Goal: Find specific page/section: Find specific page/section

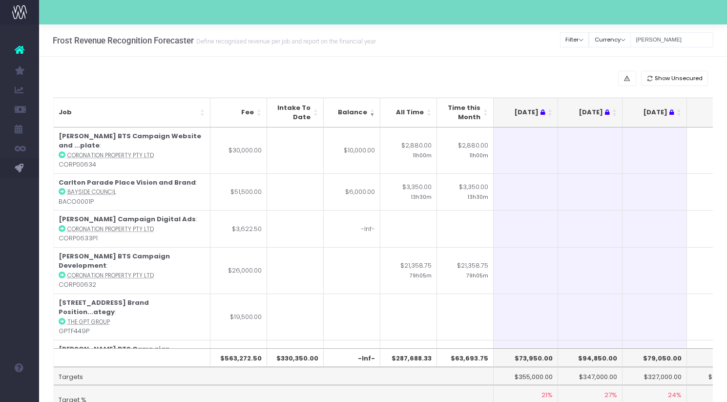
scroll to position [0, 142]
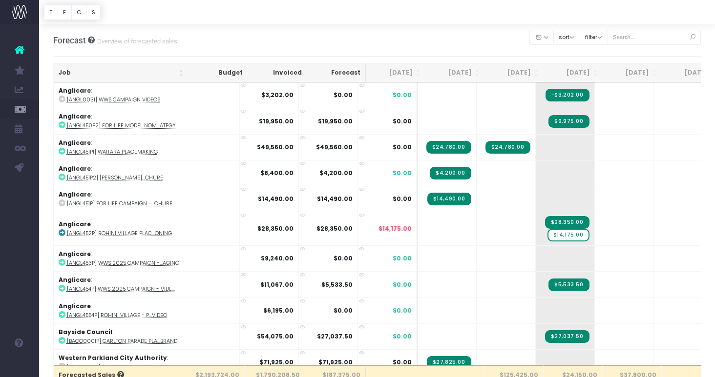
scroll to position [0, 2]
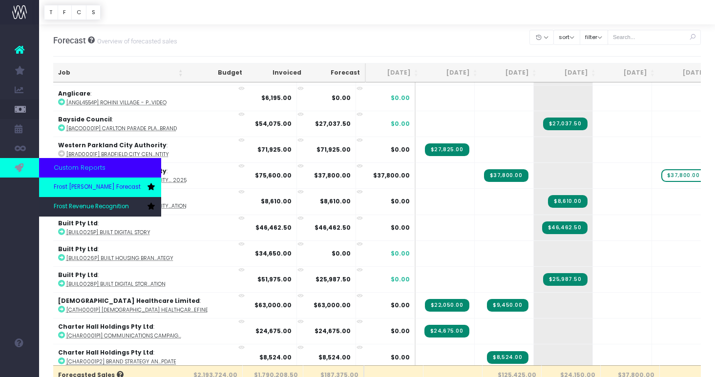
click at [59, 183] on span "Frost [PERSON_NAME] Forecast" at bounding box center [97, 187] width 87 height 9
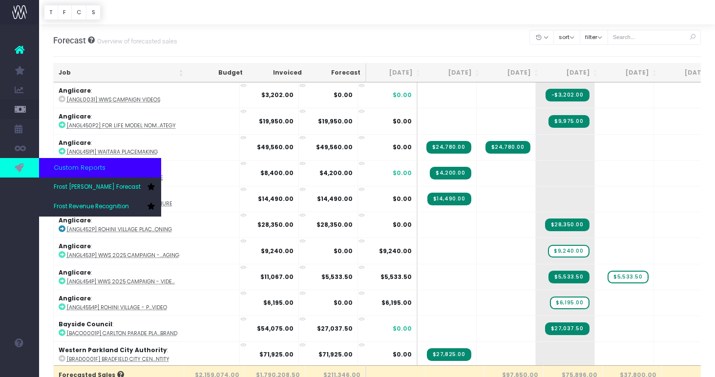
click at [32, 169] on link at bounding box center [19, 168] width 39 height 20
click at [74, 203] on span "Frost Revenue Recognition" at bounding box center [91, 207] width 75 height 9
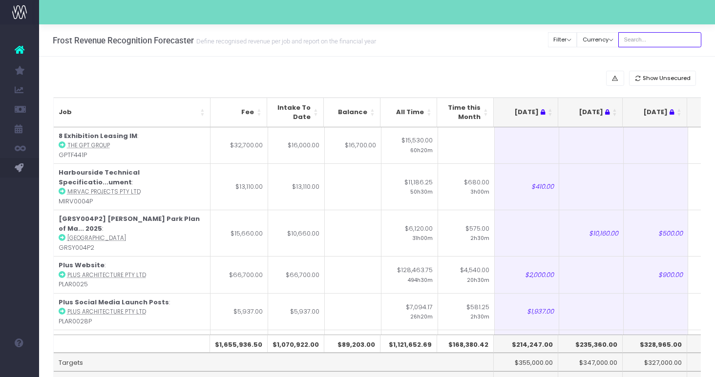
click at [650, 46] on input "text" at bounding box center [659, 39] width 83 height 15
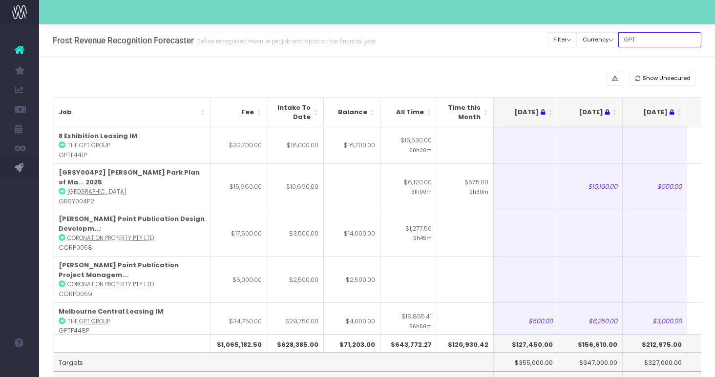
type input "GPT"
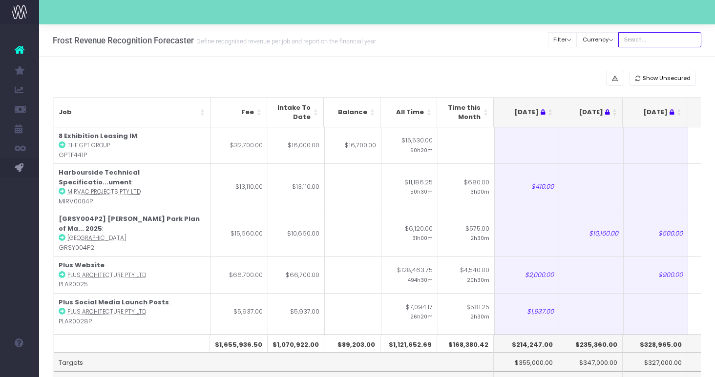
click at [656, 43] on input "text" at bounding box center [659, 39] width 83 height 15
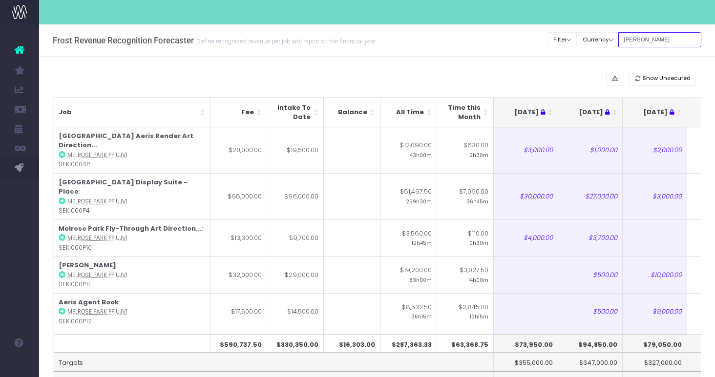
drag, startPoint x: 660, startPoint y: 43, endPoint x: 531, endPoint y: 43, distance: 129.4
click at [531, 43] on div "Frost Revenue Recognition Forecaster Define recognised revenue per job and repo…" at bounding box center [377, 40] width 676 height 32
drag, startPoint x: 654, startPoint y: 40, endPoint x: 579, endPoint y: 39, distance: 75.2
click at [579, 40] on div "Clear Filters Filter By Account Manager All jeremy georgie lauren inezritchie a…" at bounding box center [624, 40] width 153 height 20
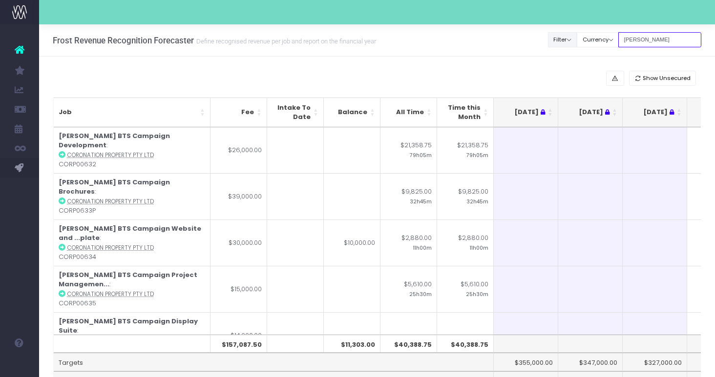
type input "Lillian"
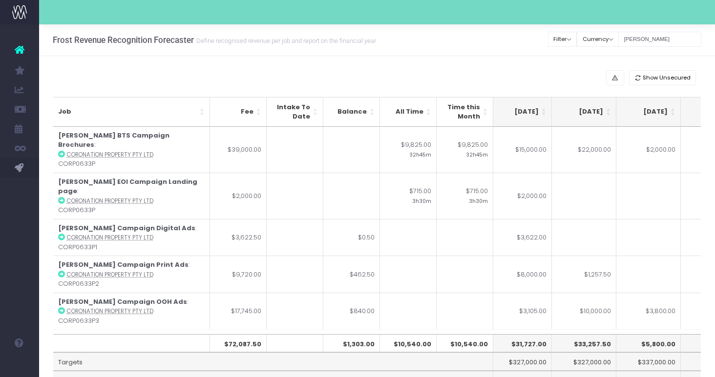
click at [545, 117] on th "[DATE]" at bounding box center [519, 112] width 64 height 30
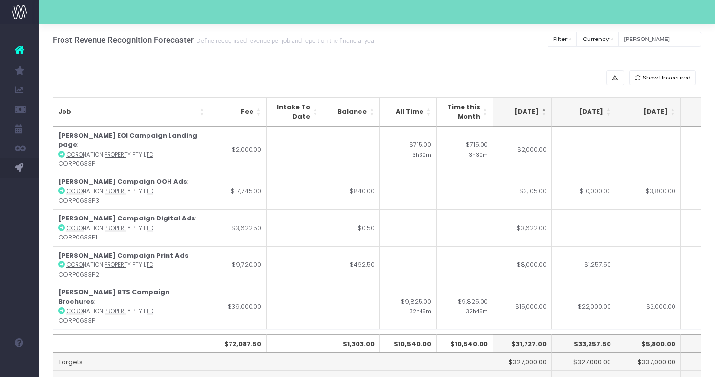
click at [545, 117] on th "[DATE]" at bounding box center [519, 112] width 64 height 30
